Goal: Transaction & Acquisition: Obtain resource

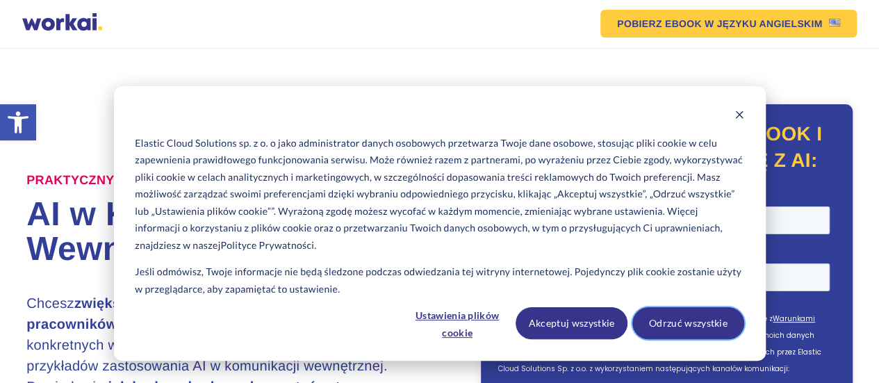
drag, startPoint x: 689, startPoint y: 322, endPoint x: 626, endPoint y: 337, distance: 64.3
click at [627, 339] on div "Akceptuj wszystkie Odrzuć wszystkie" at bounding box center [629, 323] width 228 height 32
click at [598, 324] on button "Akceptuj wszystkie" at bounding box center [571, 323] width 112 height 32
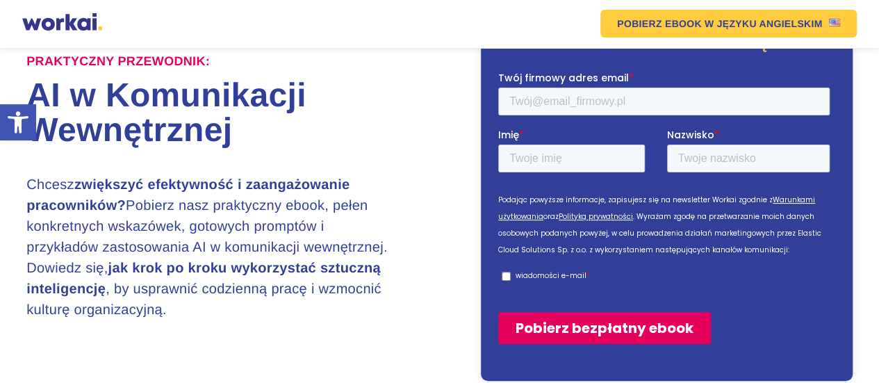
scroll to position [139, 0]
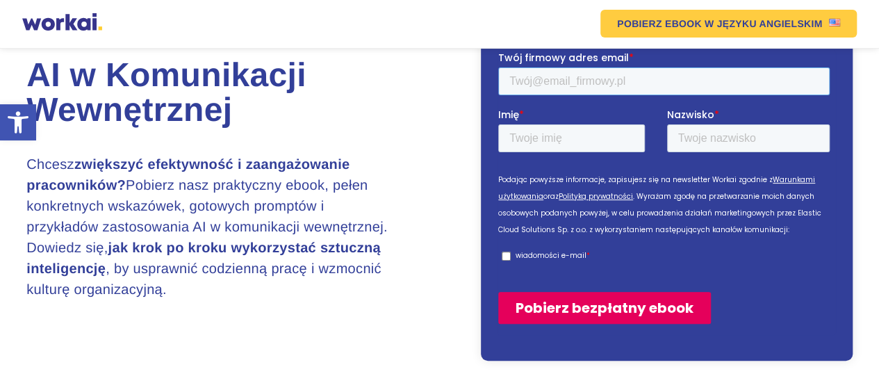
click at [558, 78] on input "Twój firmowy adres email *" at bounding box center [663, 81] width 331 height 28
type input "[EMAIL_ADDRESS][DOMAIN_NAME]"
click at [550, 144] on input "Imię *" at bounding box center [571, 138] width 147 height 28
type input "I"
type input "Ula"
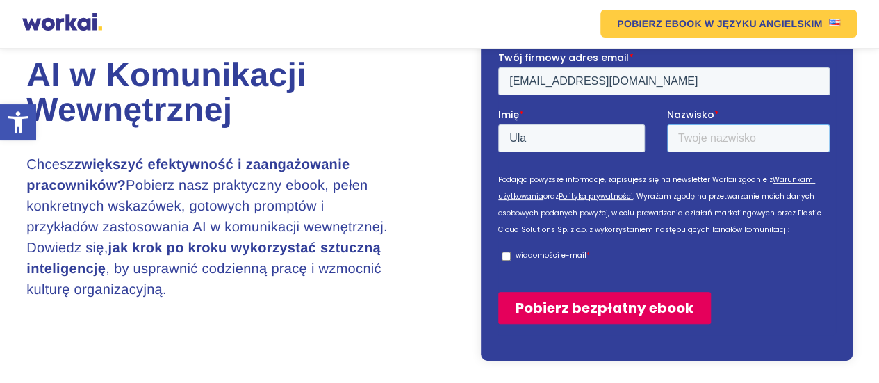
click at [709, 146] on input "Nazwisko *" at bounding box center [748, 138] width 163 height 28
type input "[PERSON_NAME]"
drag, startPoint x: 507, startPoint y: 253, endPoint x: 517, endPoint y: 257, distance: 10.3
click at [508, 253] on input "wiadomości e-mail *" at bounding box center [505, 255] width 9 height 9
checkbox input "true"
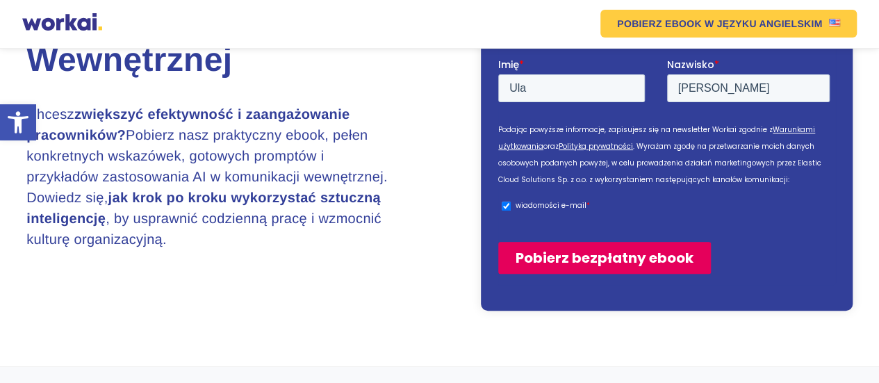
scroll to position [208, 0]
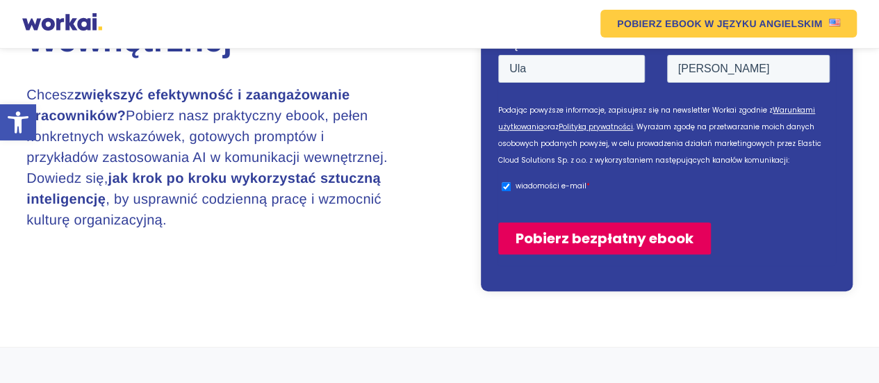
click at [641, 238] on input "Pobierz bezpłatny ebook" at bounding box center [604, 238] width 213 height 32
